Goal: Check status: Check status

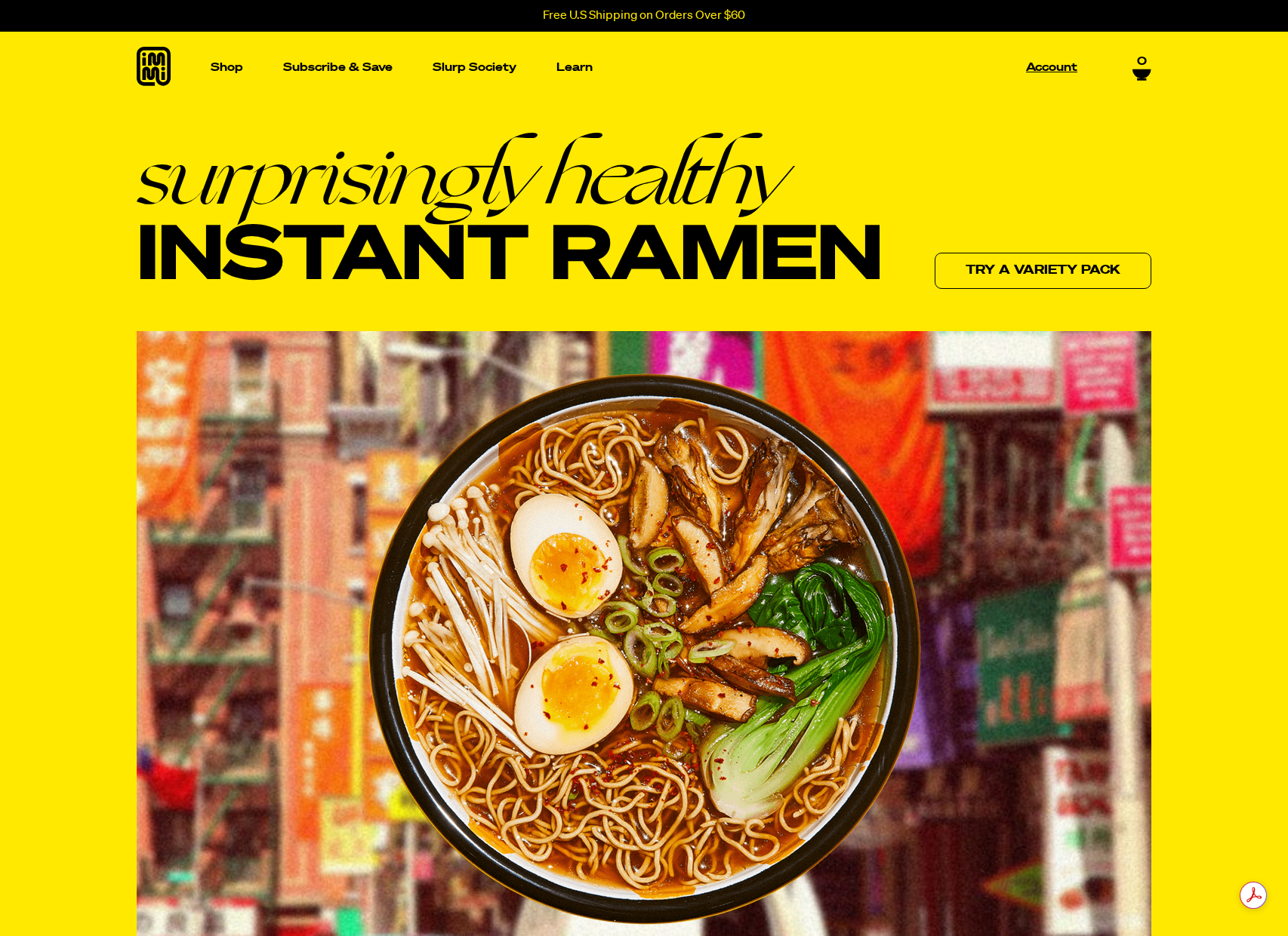
click at [1055, 69] on p "Account" at bounding box center [1051, 67] width 52 height 11
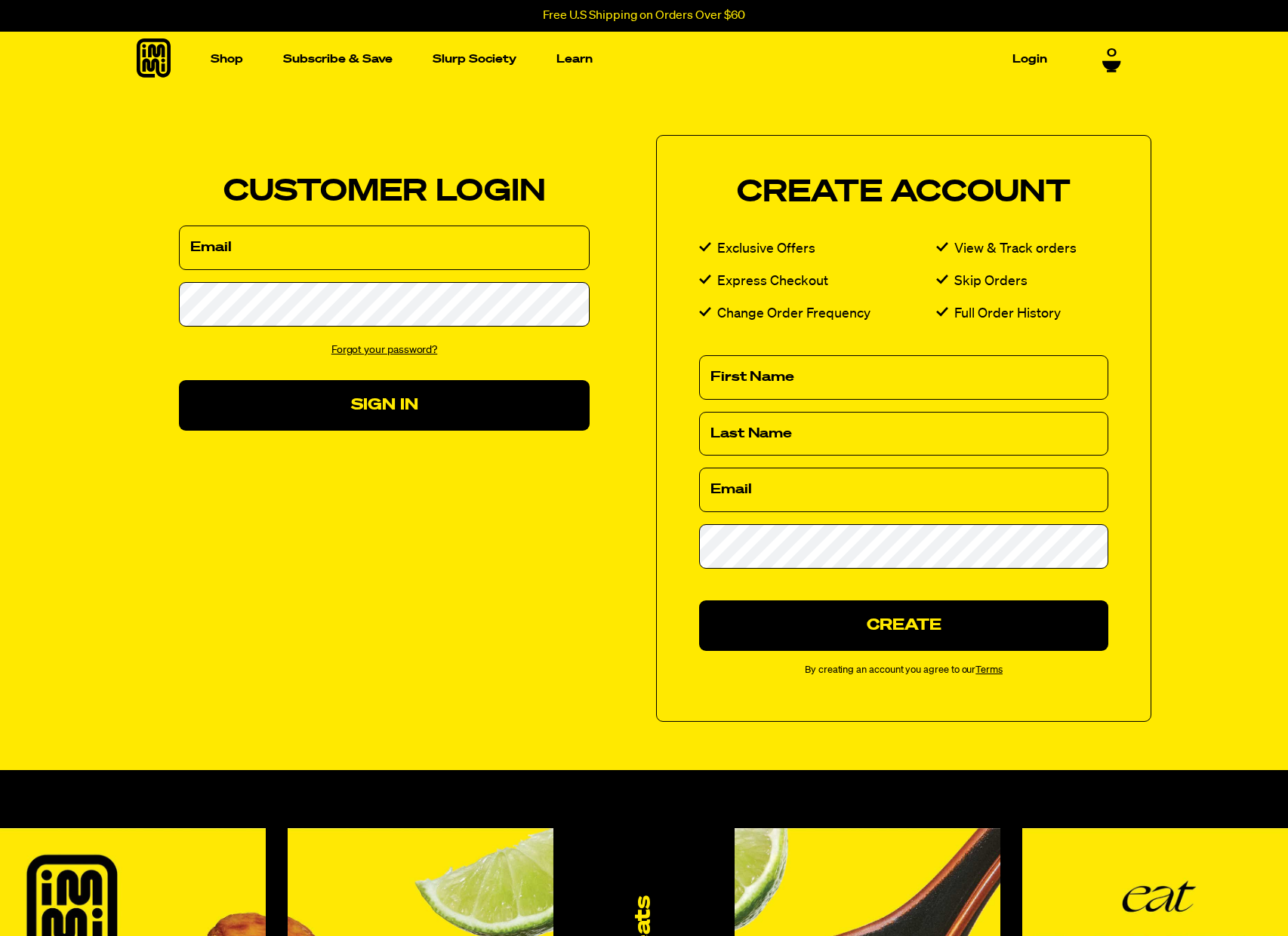
click at [392, 265] on input "Email" at bounding box center [384, 247] width 411 height 44
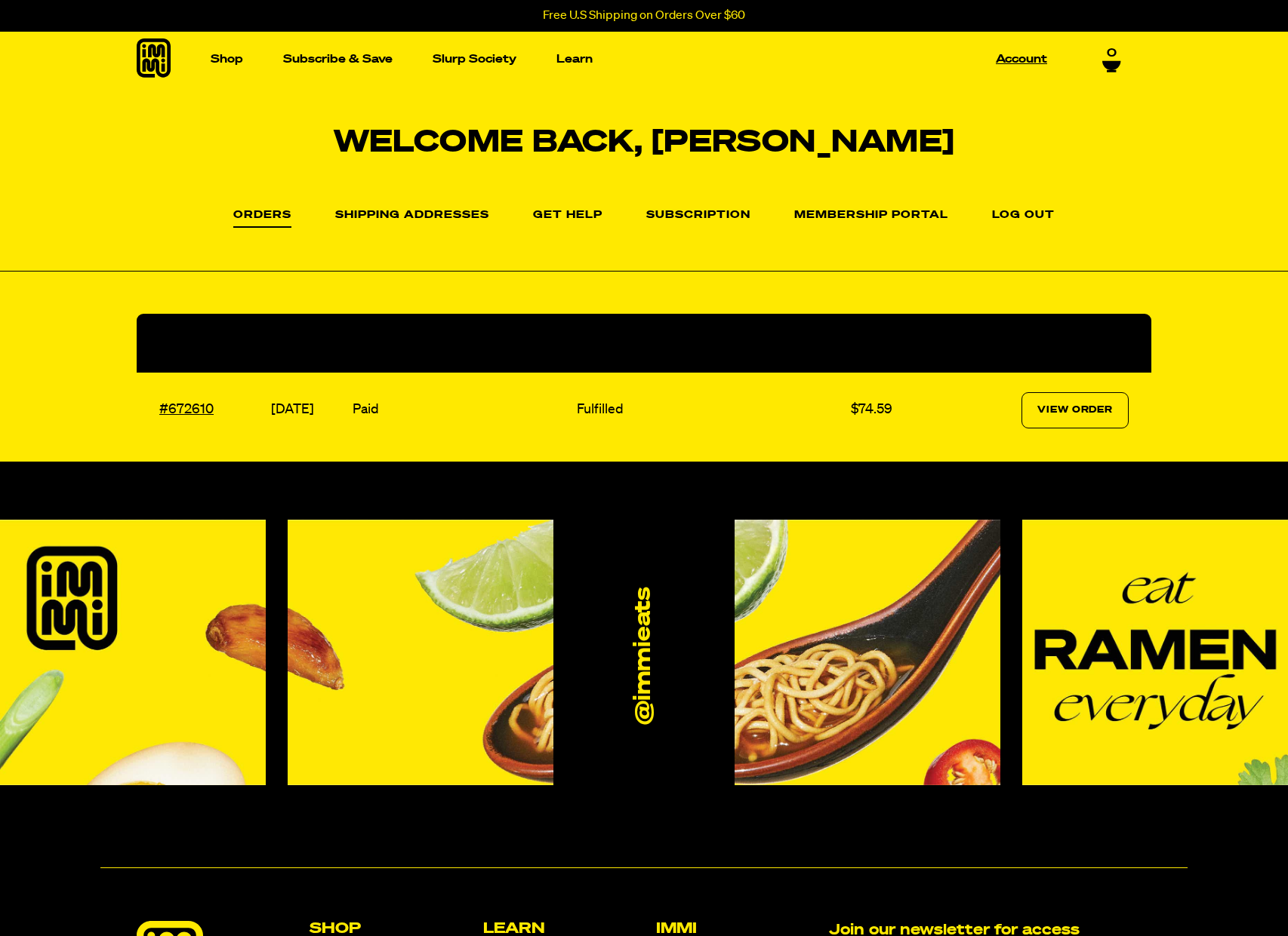
click at [1025, 62] on link "Account" at bounding box center [1021, 59] width 64 height 24
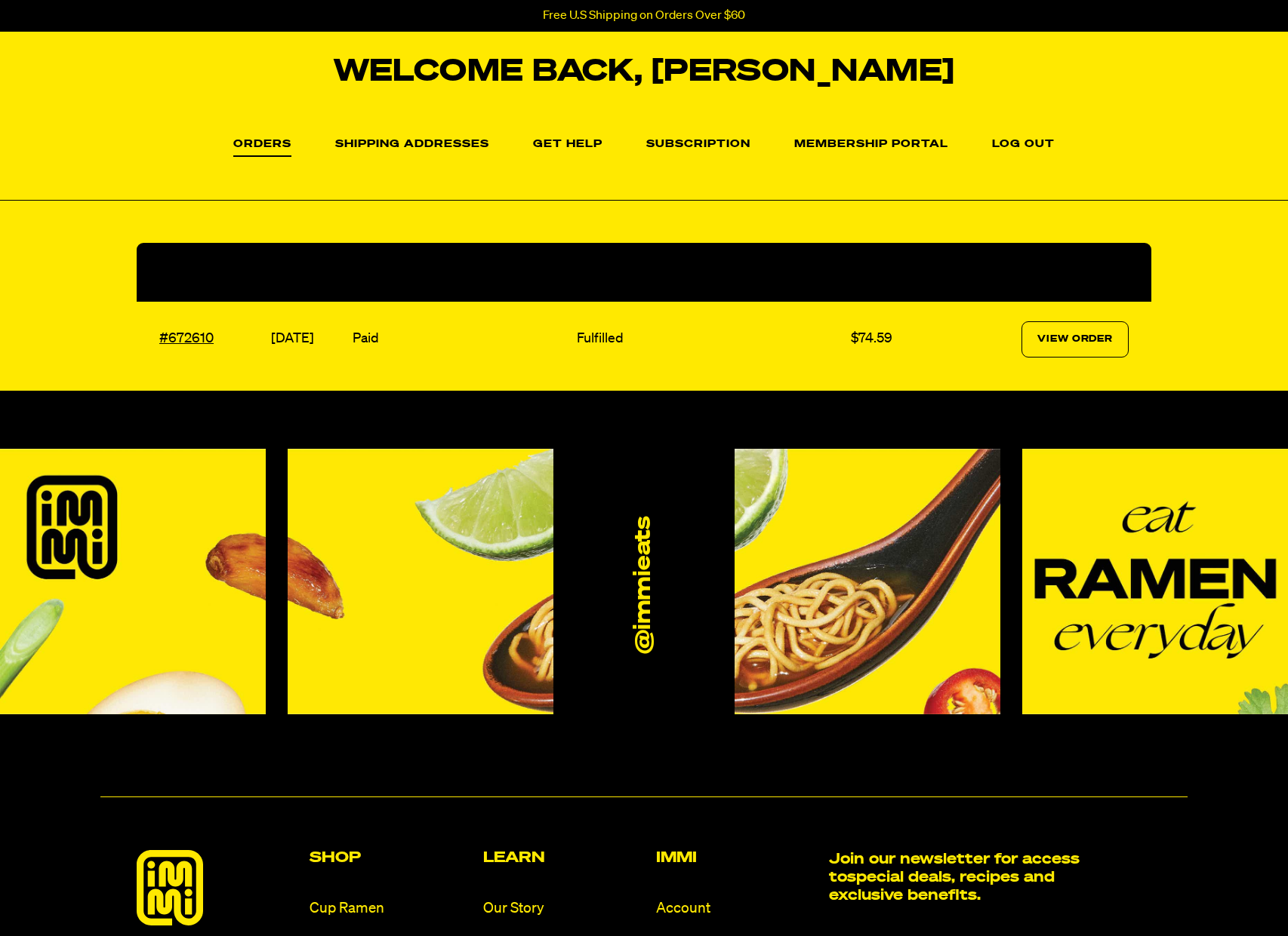
scroll to position [88, 0]
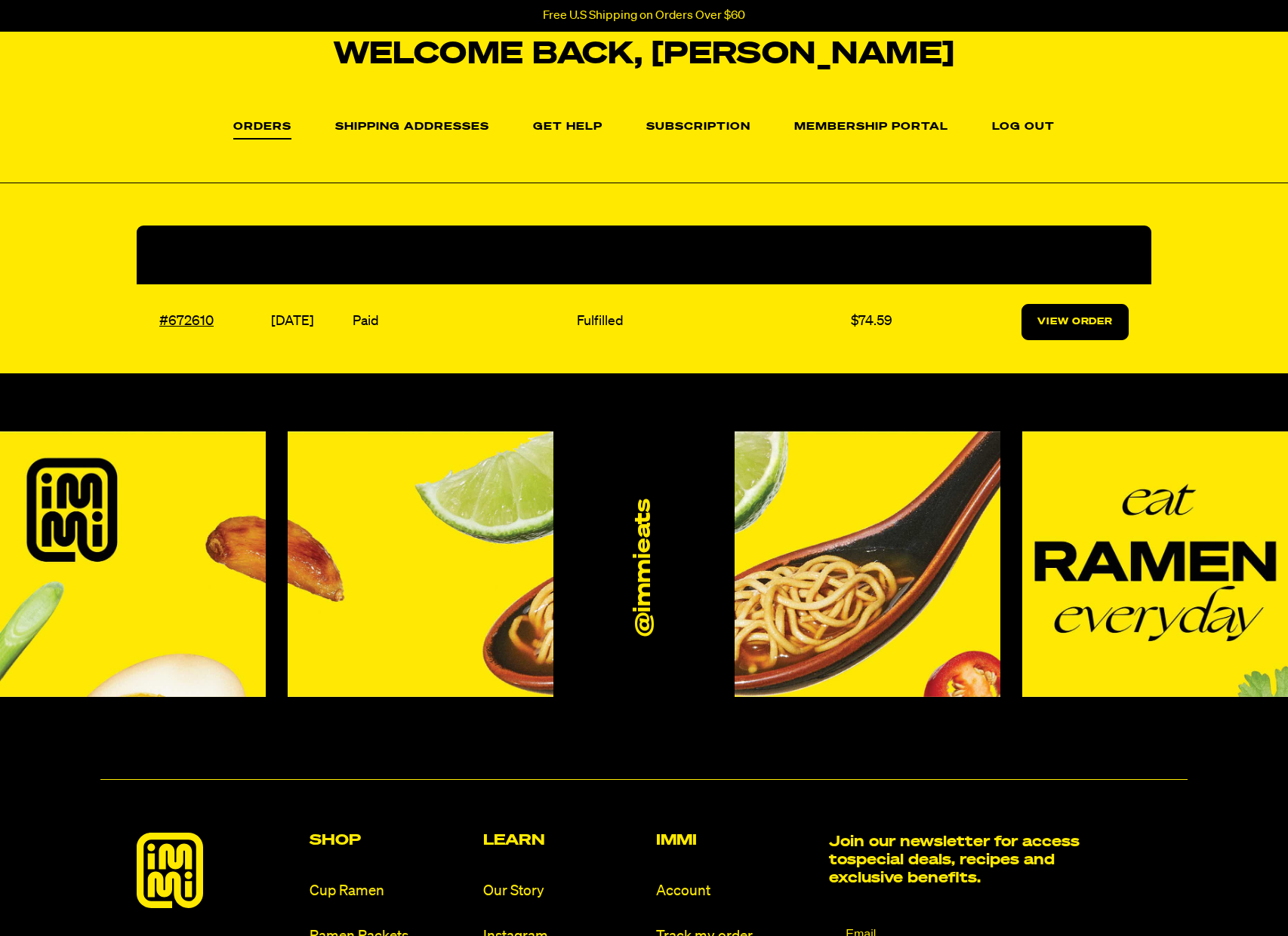
click at [1071, 319] on link "View Order" at bounding box center [1075, 322] width 107 height 36
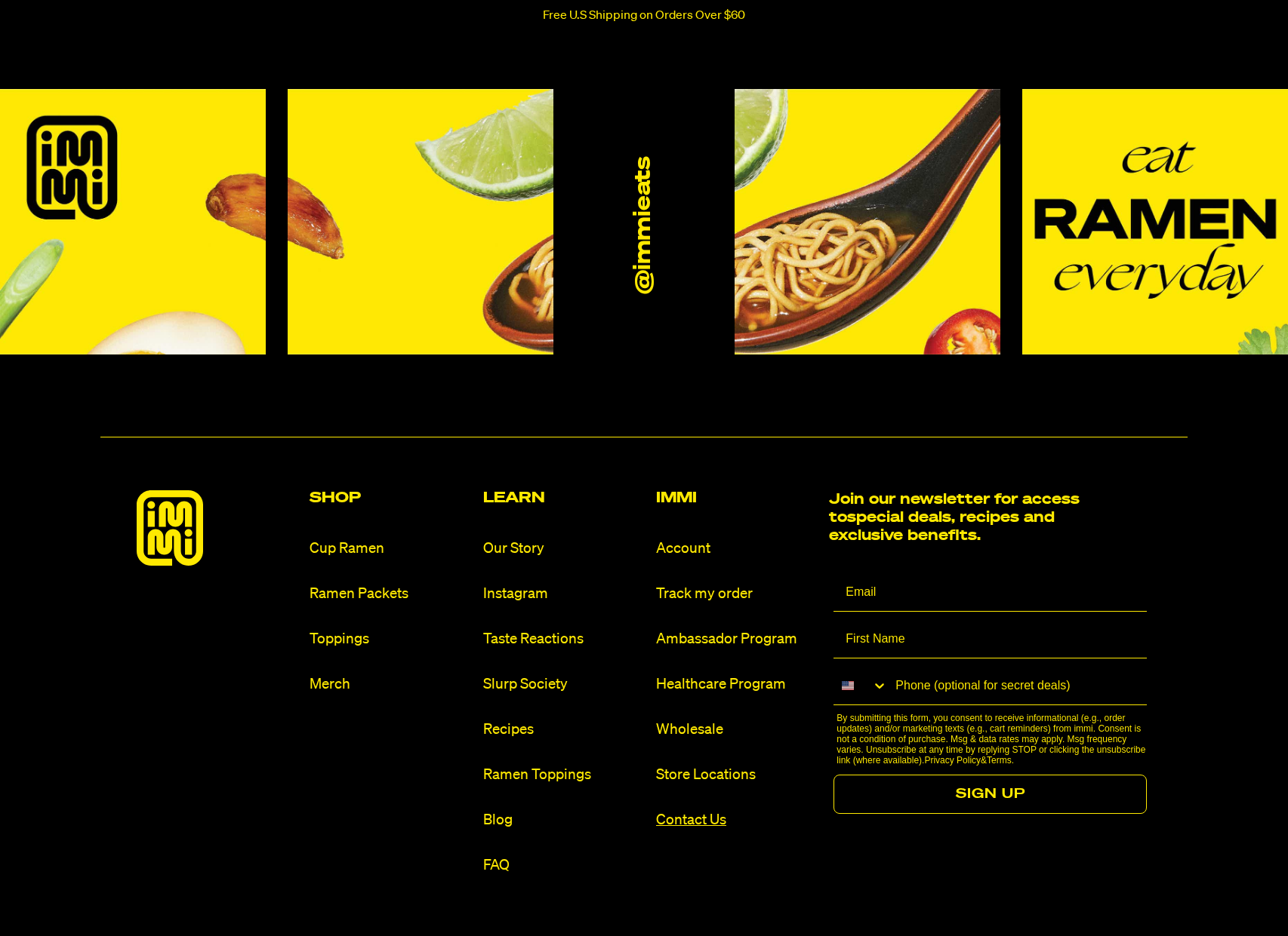
scroll to position [970, 0]
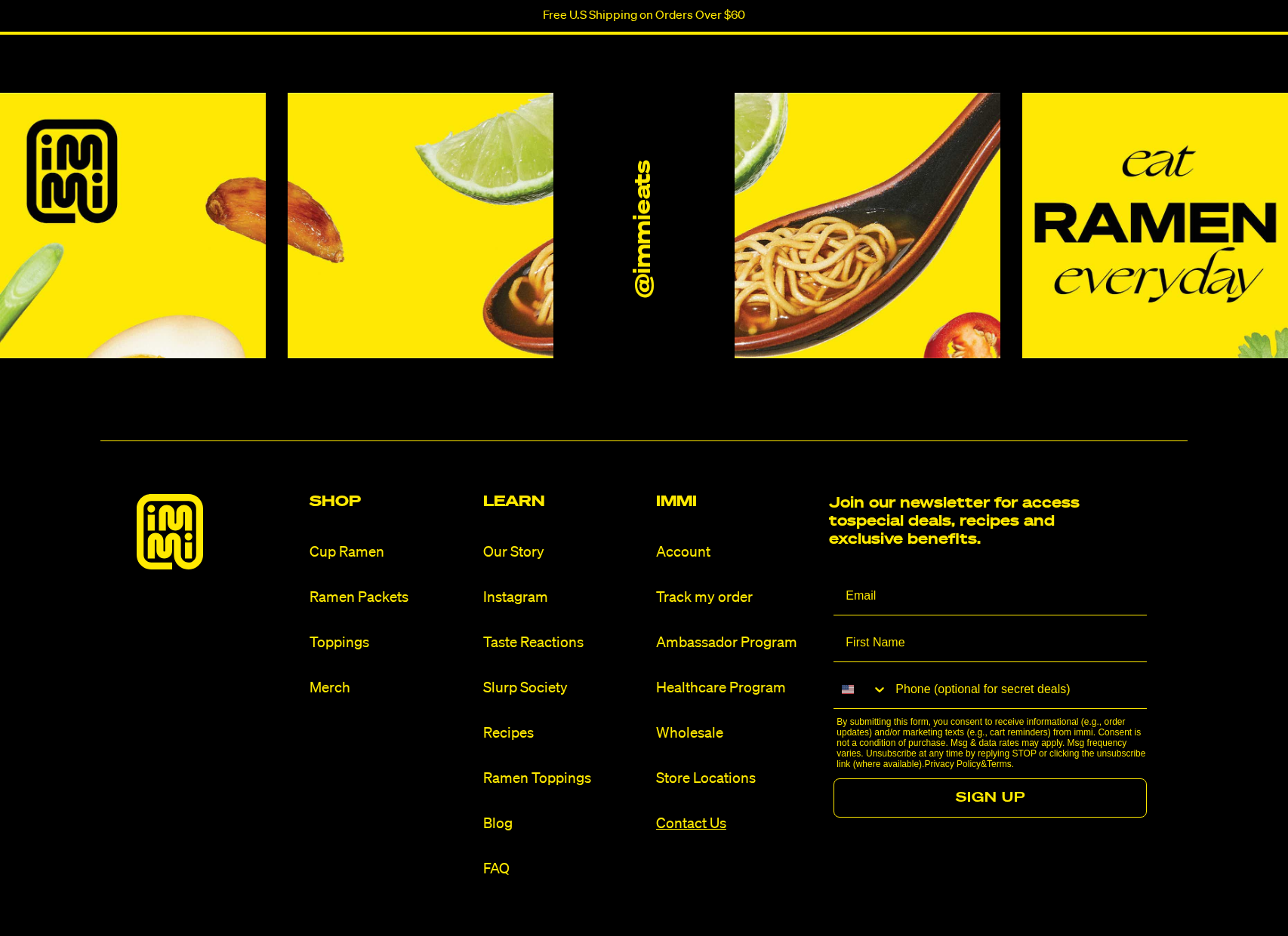
click at [698, 823] on link "Contact Us" at bounding box center [736, 824] width 161 height 20
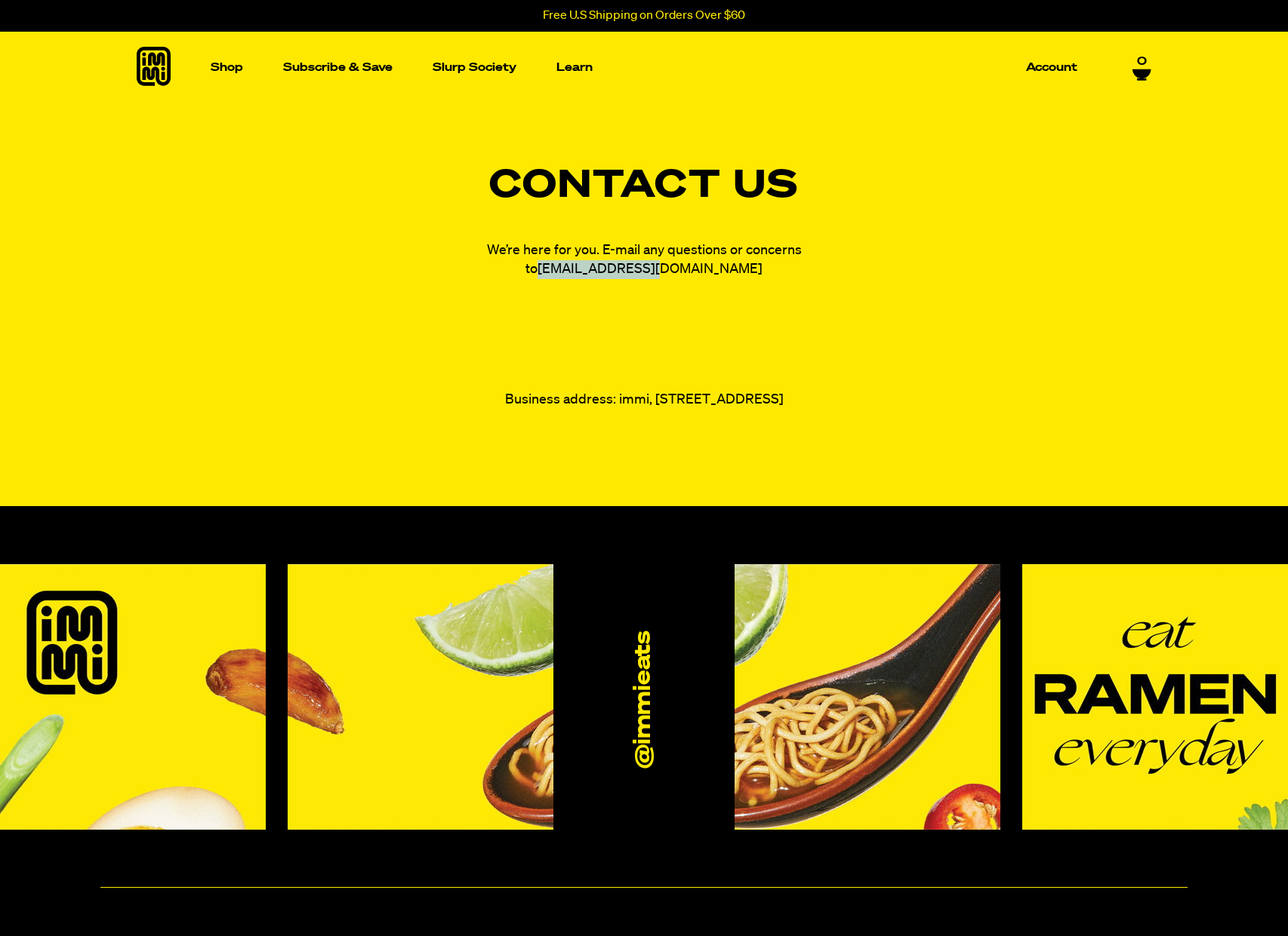
drag, startPoint x: 716, startPoint y: 269, endPoint x: 584, endPoint y: 274, distance: 132.1
click at [584, 274] on p "We’re here for you. E-mail any questions or concerns to fam@immieats.com" at bounding box center [643, 261] width 377 height 38
copy link "fam@immieats.com"
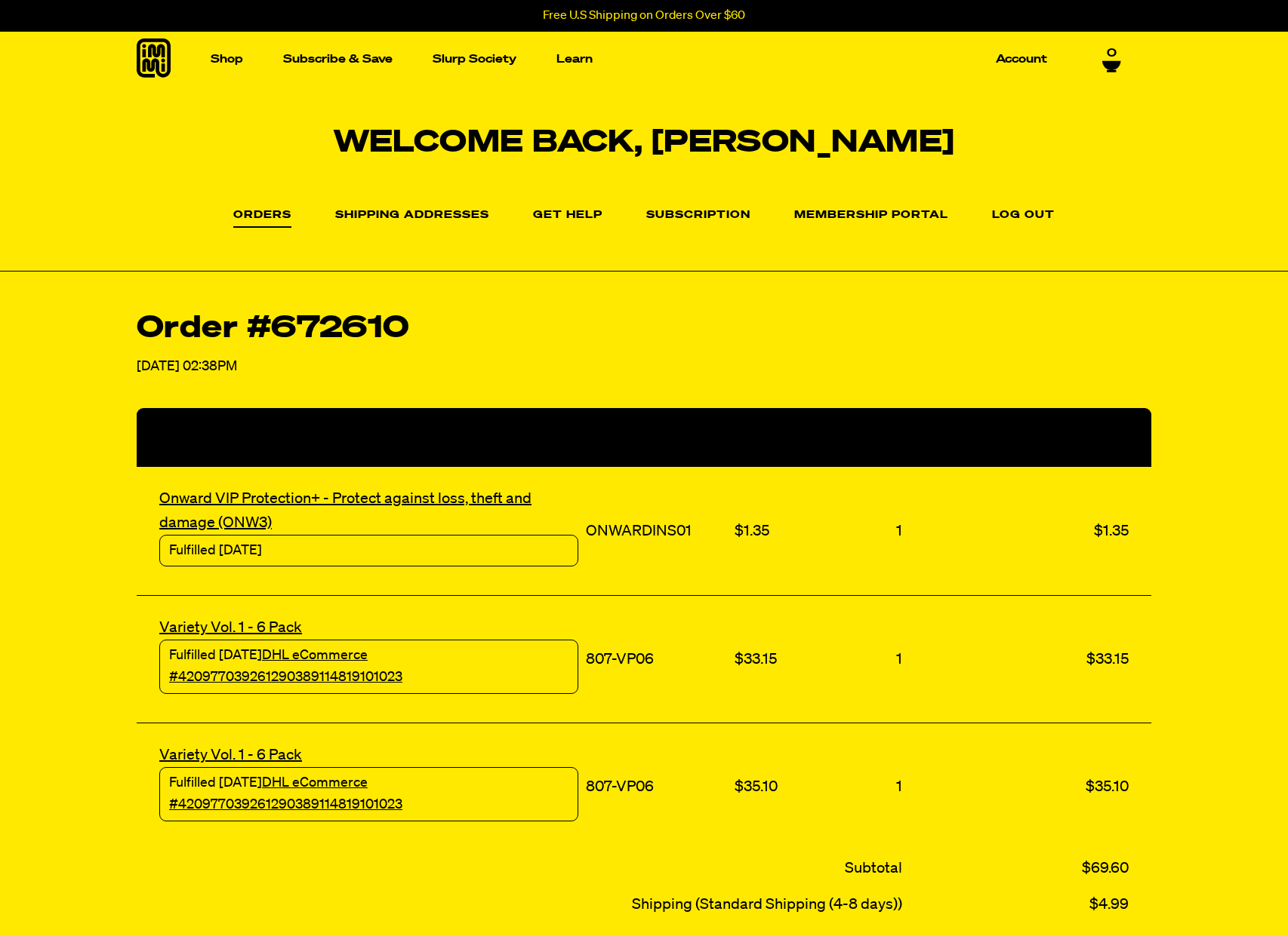
scroll to position [62, 0]
